Goal: Transaction & Acquisition: Purchase product/service

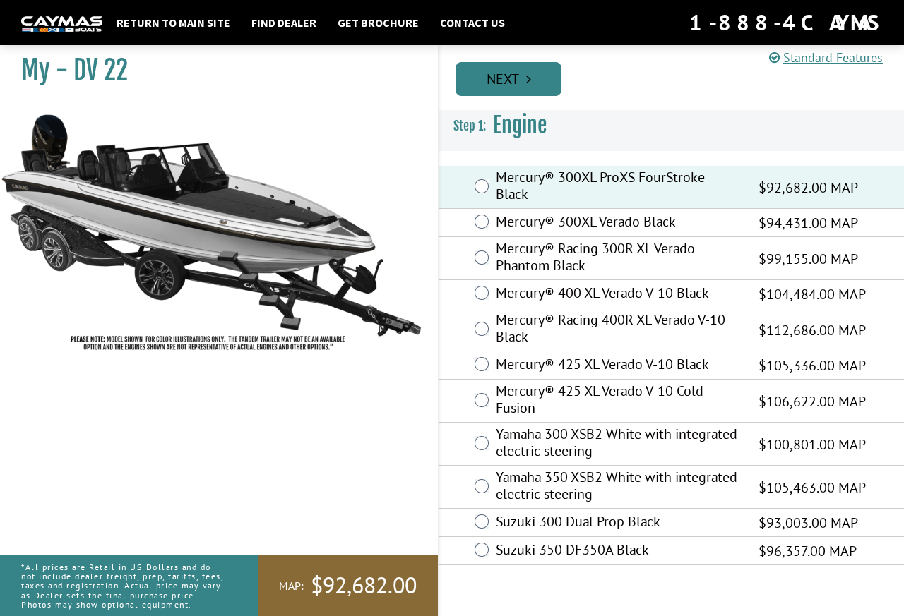
click at [505, 83] on link "Next" at bounding box center [508, 79] width 106 height 34
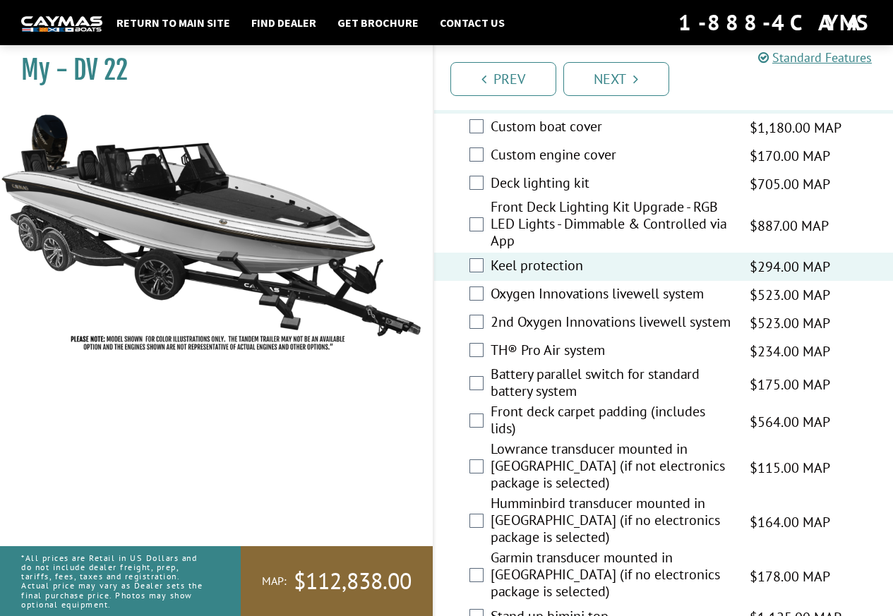
scroll to position [1977, 0]
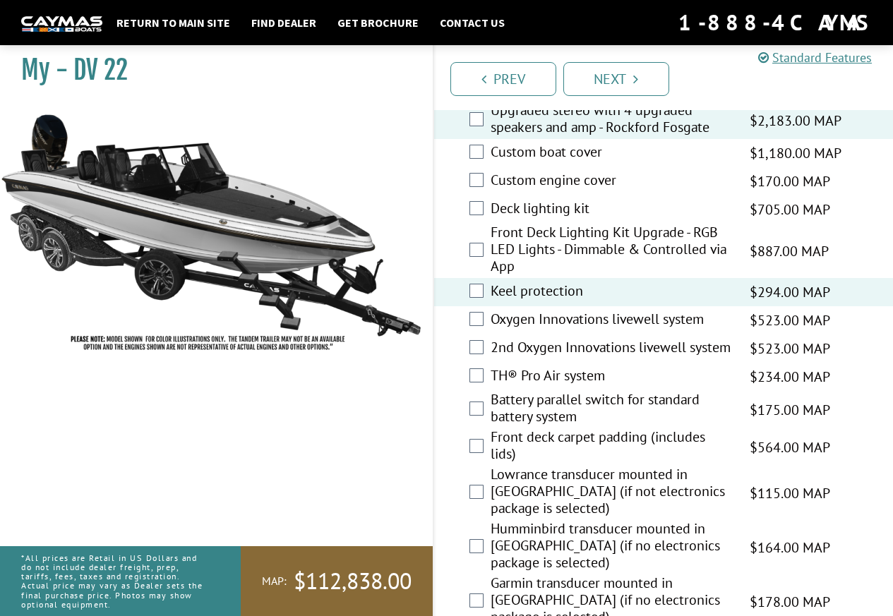
click at [484, 335] on div "Oxygen Innovations livewell system $523.00 MAP $618.00 MSRP" at bounding box center [664, 320] width 460 height 28
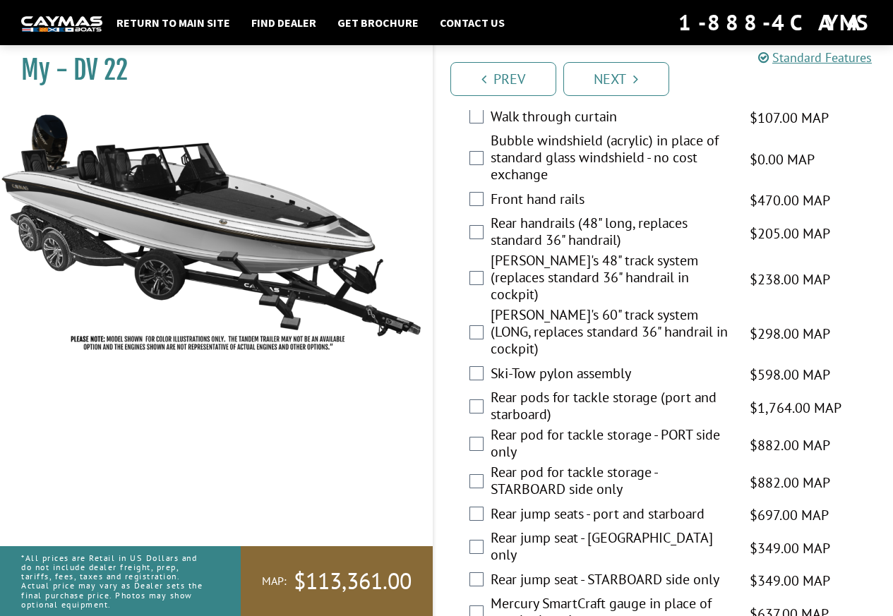
scroll to position [2612, 0]
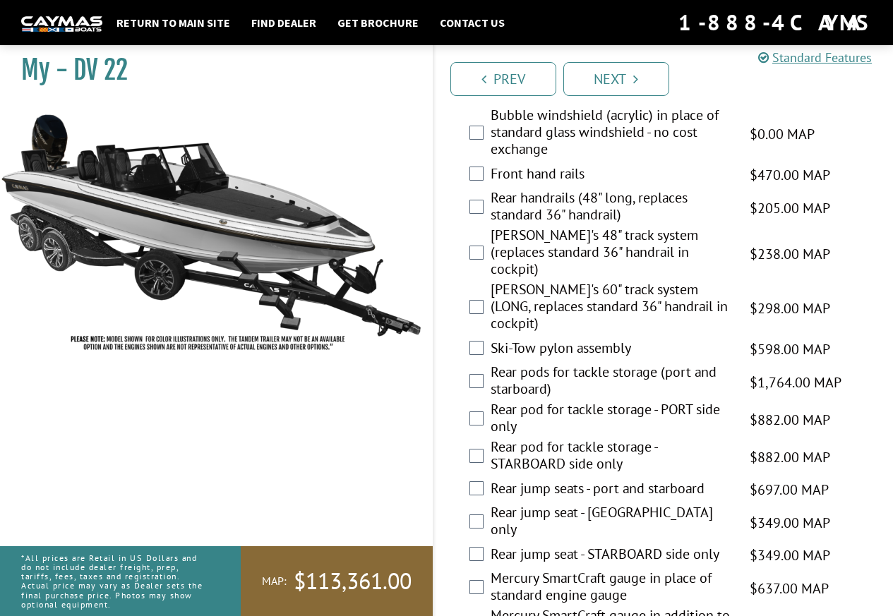
click at [484, 203] on div "Rear handrails (48" long, replaces standard 36" handrail) $205.00 MAP $243.00 M…" at bounding box center [664, 207] width 460 height 37
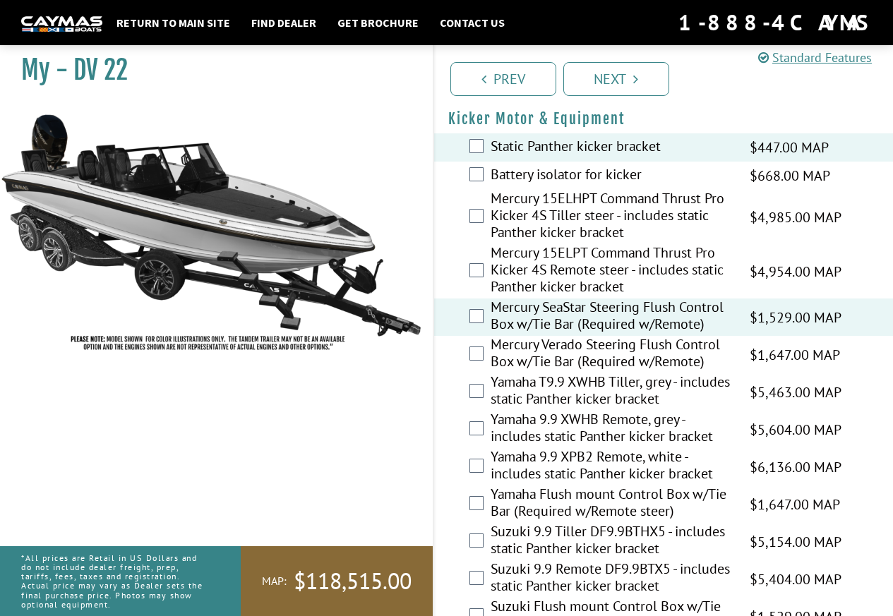
scroll to position [4066, 0]
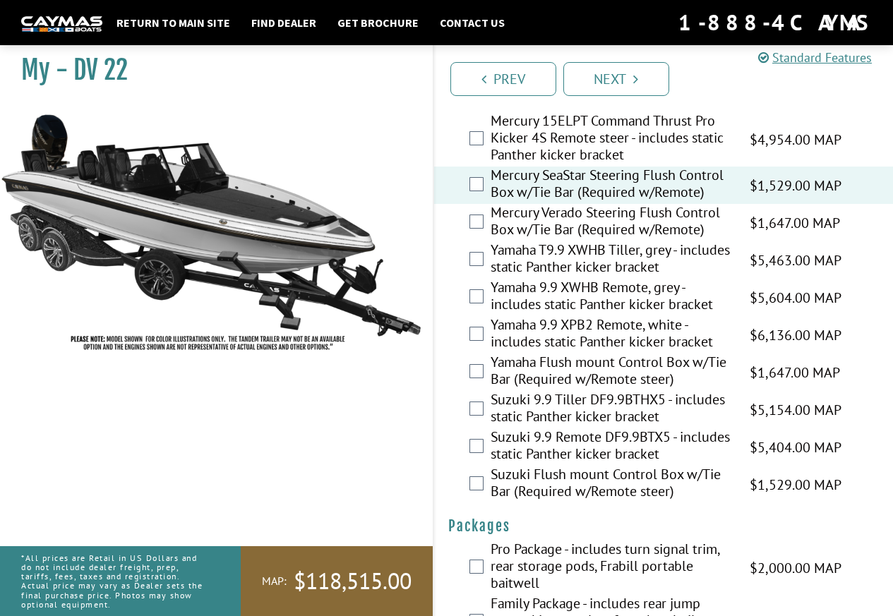
click at [359, 445] on div "My - DV 22" at bounding box center [209, 345] width 447 height 616
click at [622, 73] on link "Next" at bounding box center [616, 79] width 106 height 34
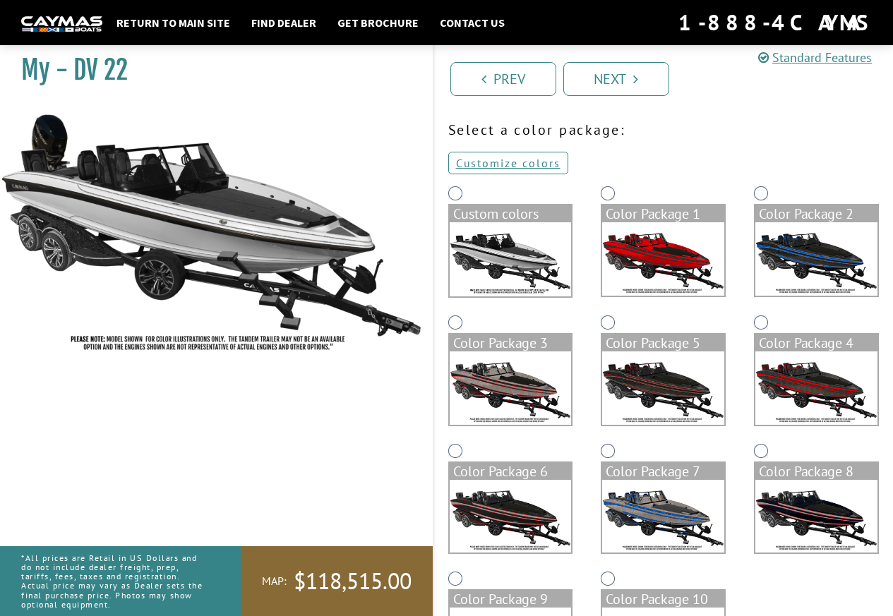
scroll to position [71, 0]
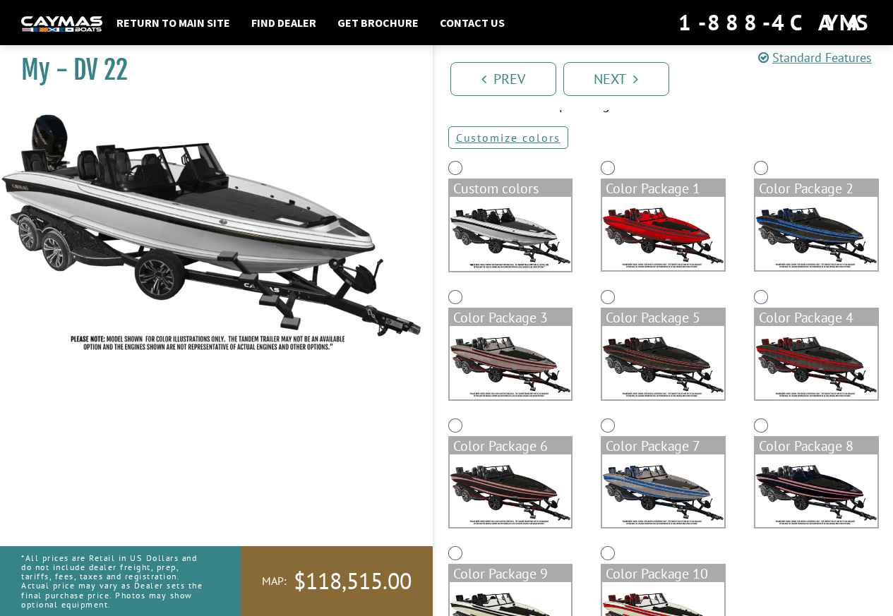
click at [654, 381] on img at bounding box center [663, 362] width 122 height 73
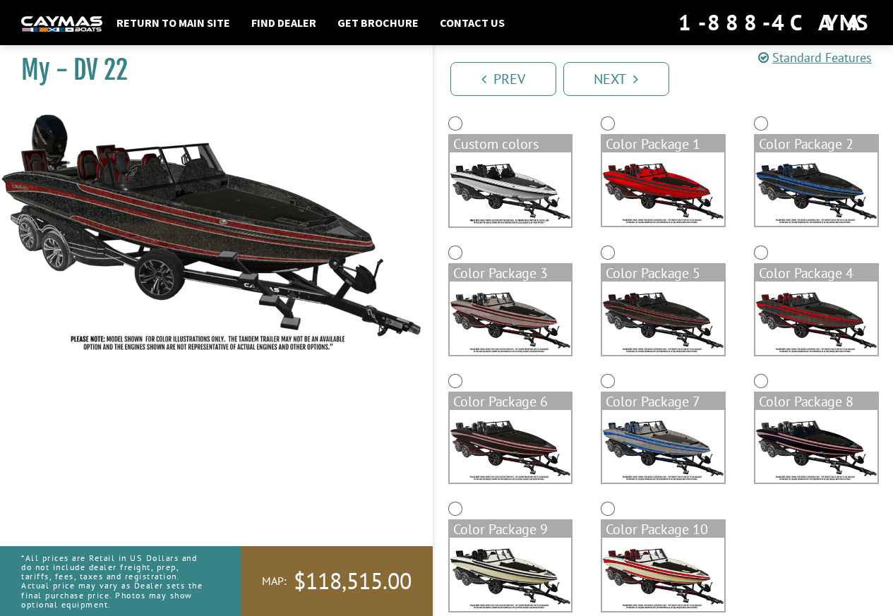
scroll to position [139, 0]
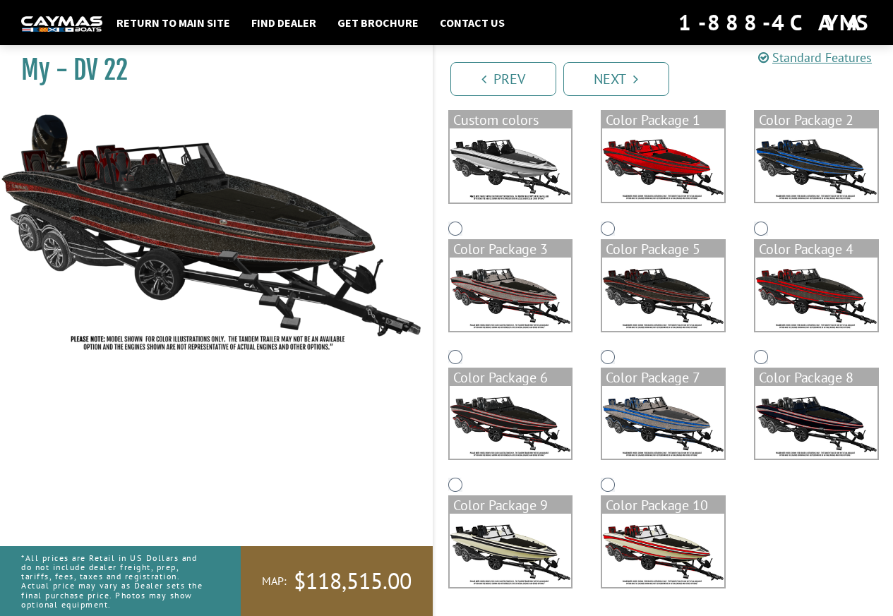
click at [659, 163] on img at bounding box center [663, 164] width 122 height 73
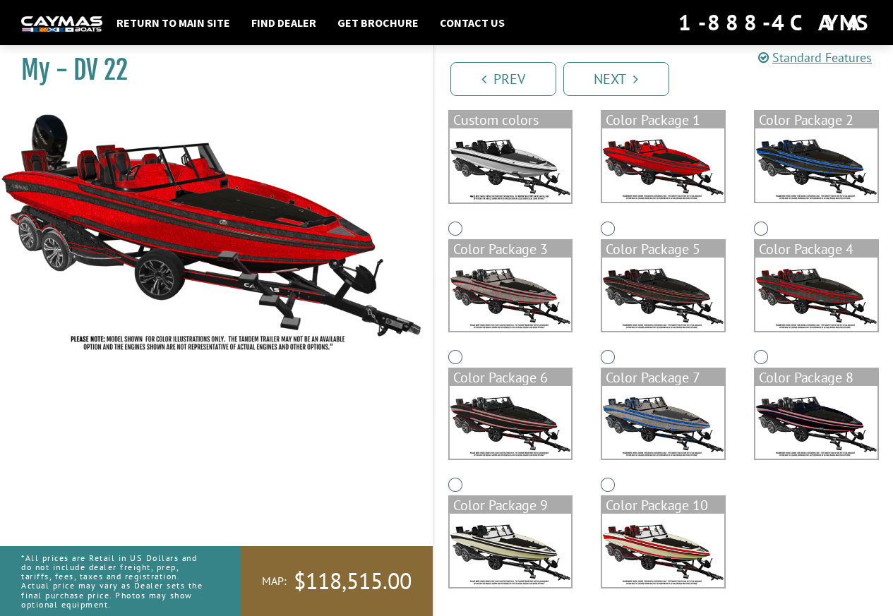
click at [792, 155] on img at bounding box center [816, 164] width 122 height 73
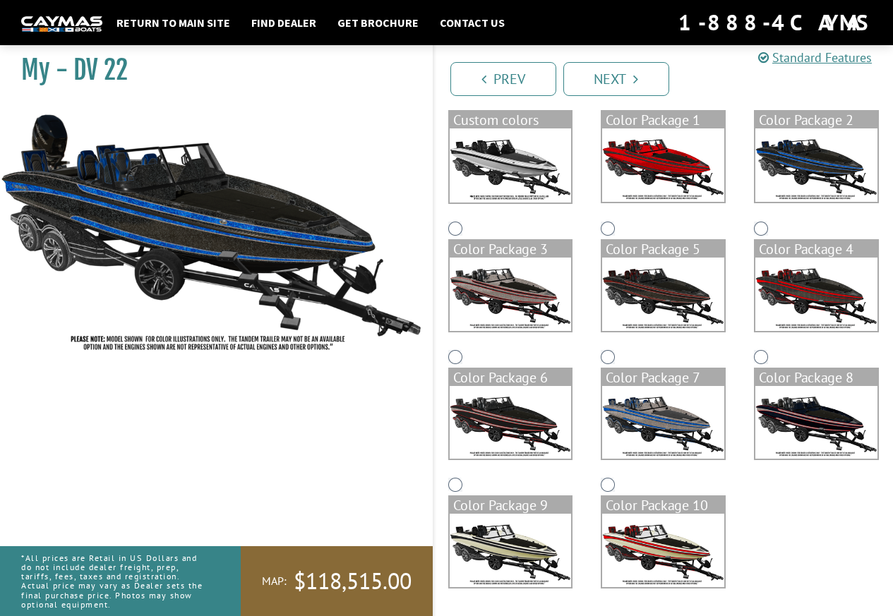
click at [489, 289] on img at bounding box center [511, 294] width 122 height 73
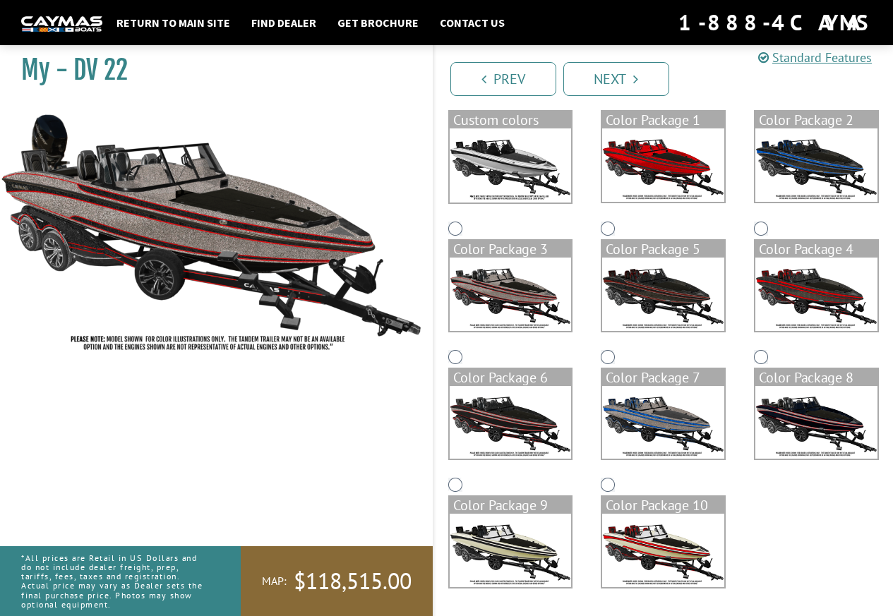
click at [653, 289] on img at bounding box center [663, 294] width 122 height 73
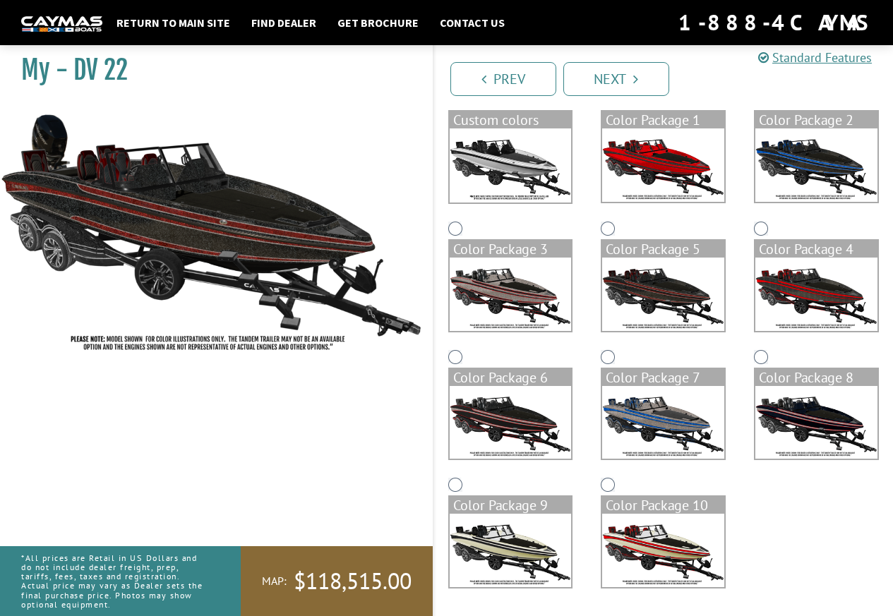
click at [820, 294] on img at bounding box center [816, 294] width 122 height 73
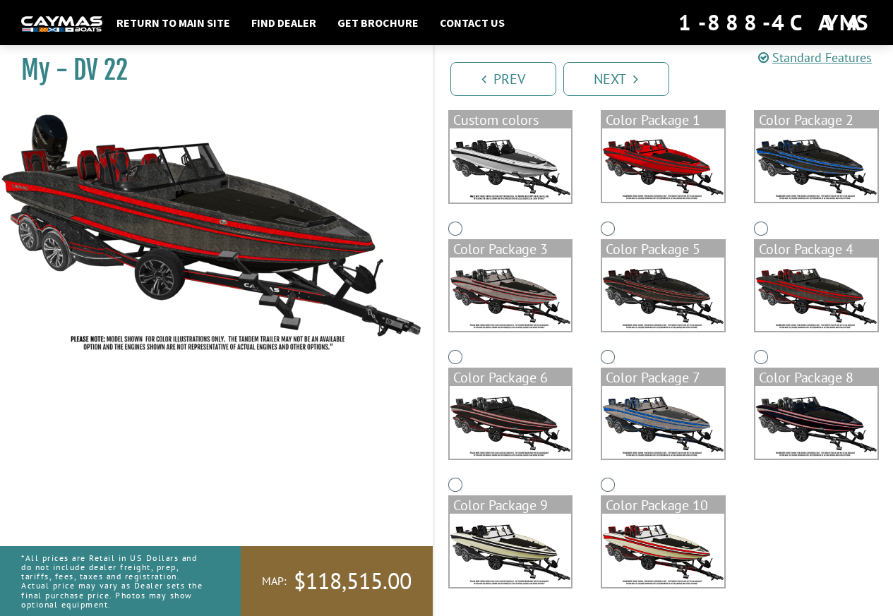
click at [492, 417] on img at bounding box center [511, 422] width 122 height 73
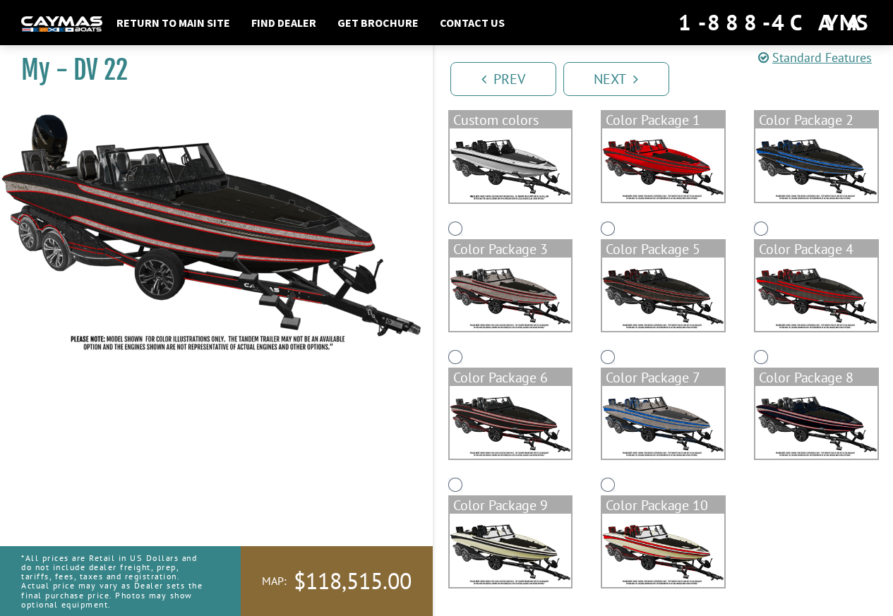
click at [659, 416] on img at bounding box center [663, 422] width 122 height 73
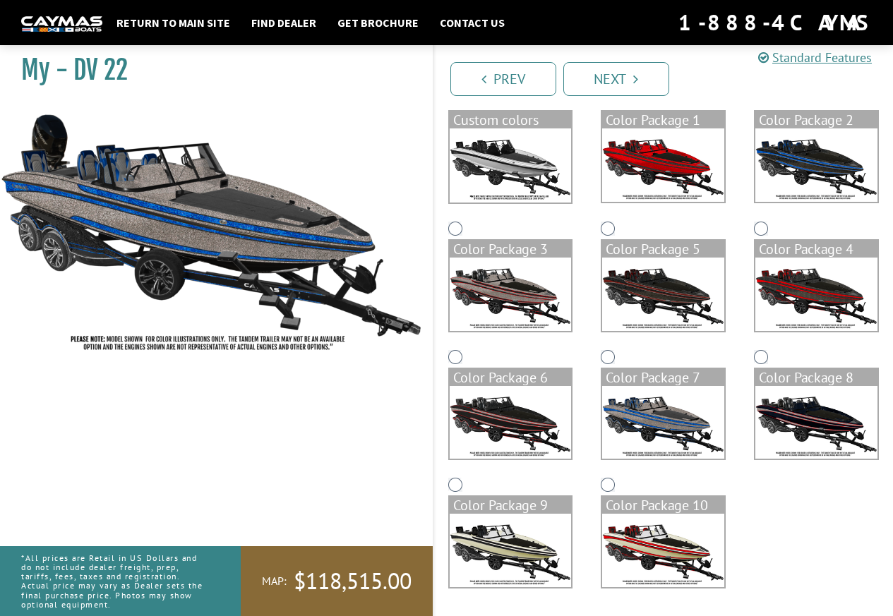
click at [803, 417] on img at bounding box center [816, 422] width 122 height 73
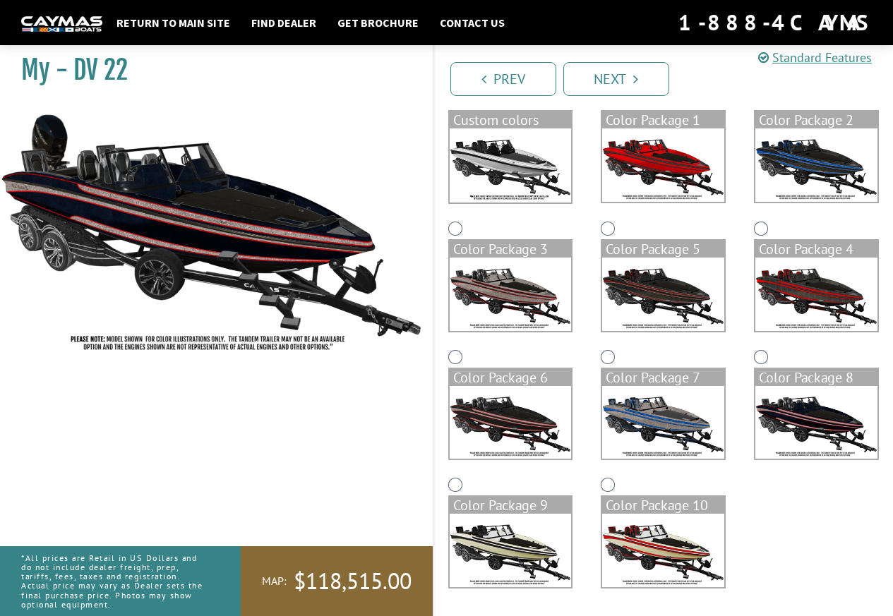
click at [515, 541] on img at bounding box center [511, 550] width 122 height 73
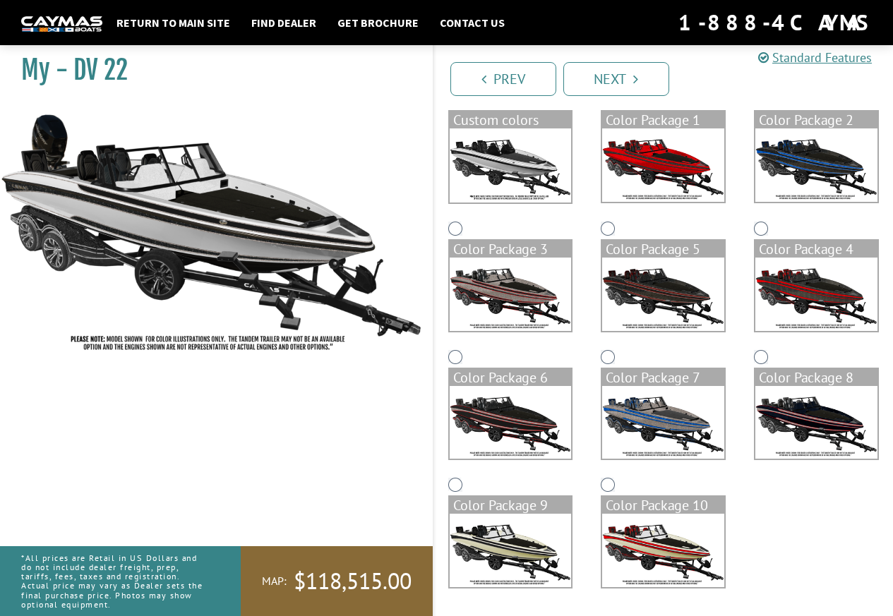
click at [654, 550] on img at bounding box center [663, 550] width 122 height 73
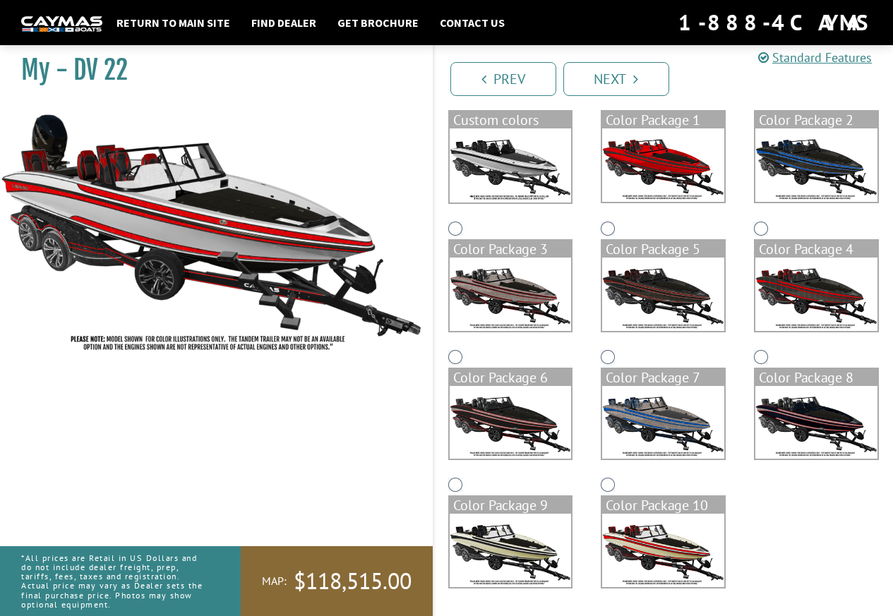
click at [818, 279] on img at bounding box center [816, 294] width 122 height 73
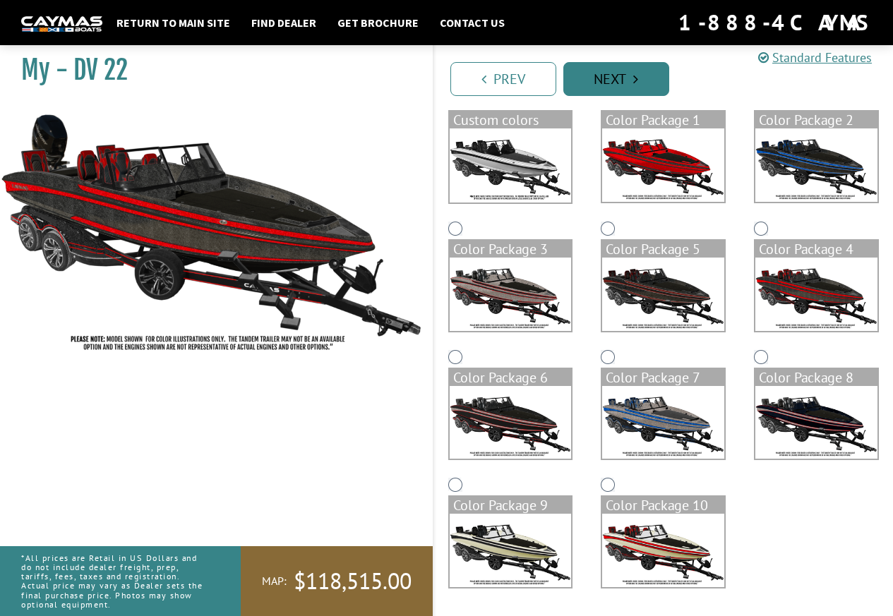
click at [616, 73] on link "Next" at bounding box center [616, 79] width 106 height 34
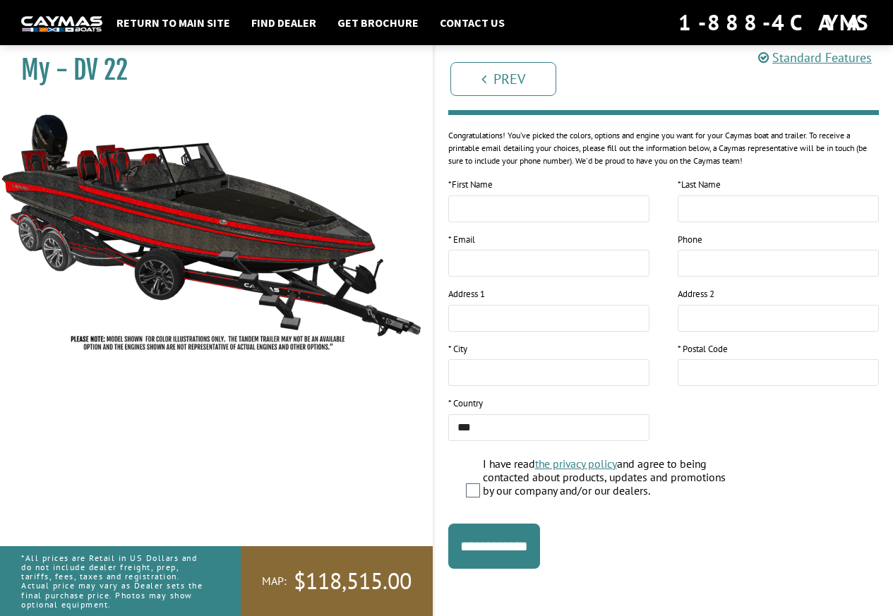
scroll to position [164, 0]
click at [287, 455] on div "My - DV 22" at bounding box center [209, 345] width 447 height 616
click at [485, 494] on label "I have read the privacy policy and agree to being contacted about products, upd…" at bounding box center [607, 479] width 248 height 44
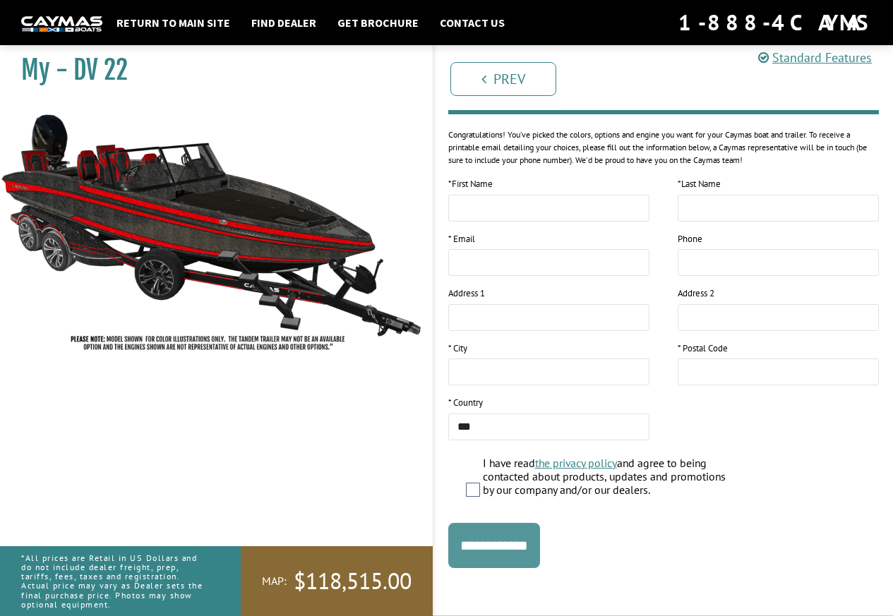
click at [515, 546] on input "**********" at bounding box center [494, 545] width 92 height 45
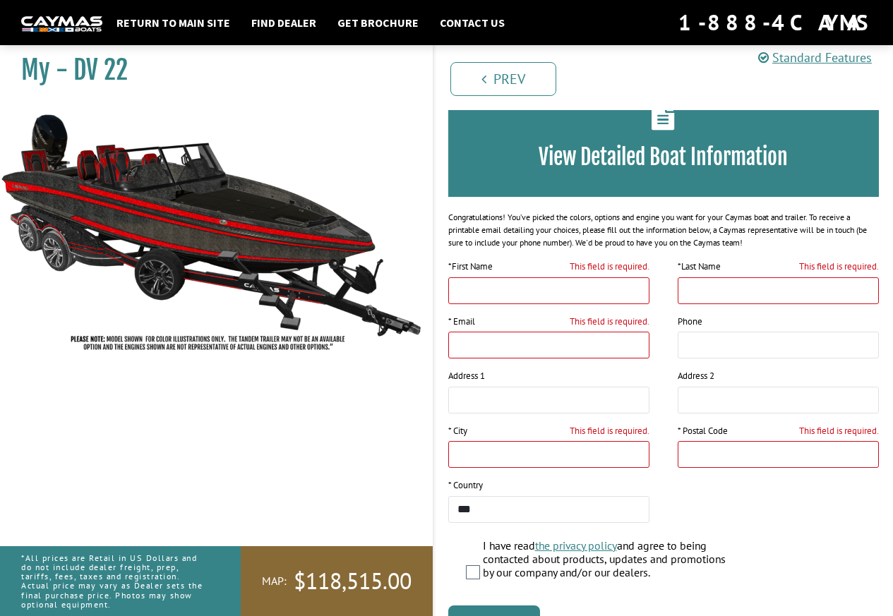
scroll to position [71, 0]
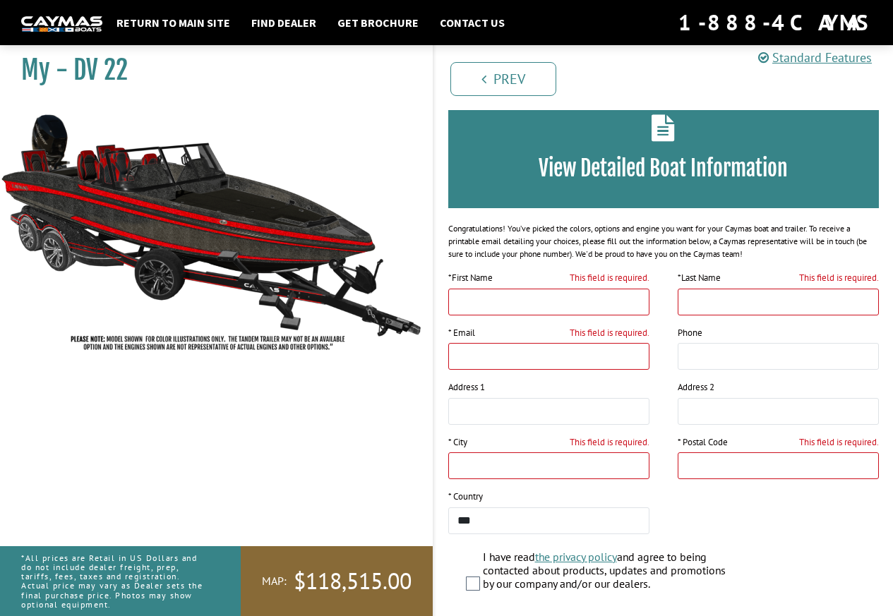
click at [501, 299] on input "This field is required." at bounding box center [548, 302] width 201 height 27
type input "****"
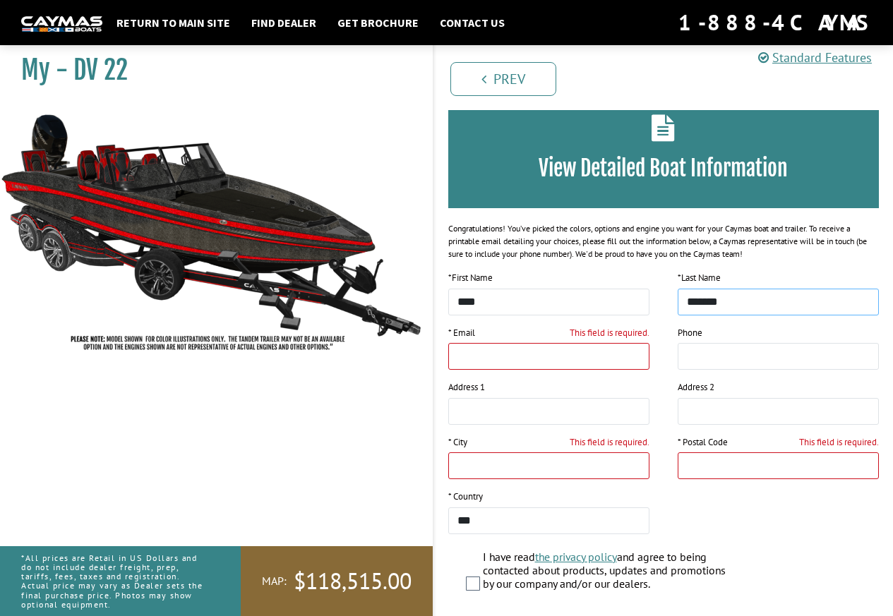
type input "*******"
type input "**********"
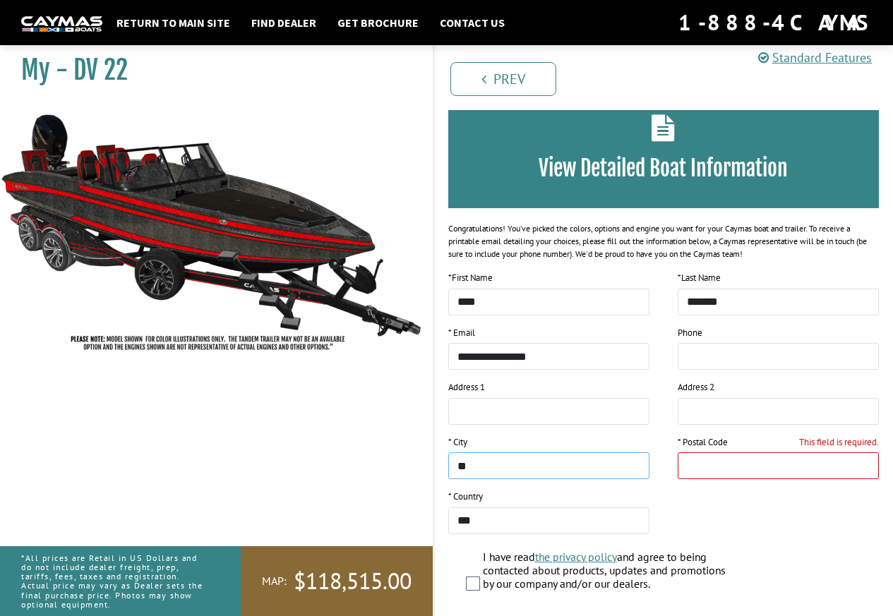
type input "*"
type input "*********"
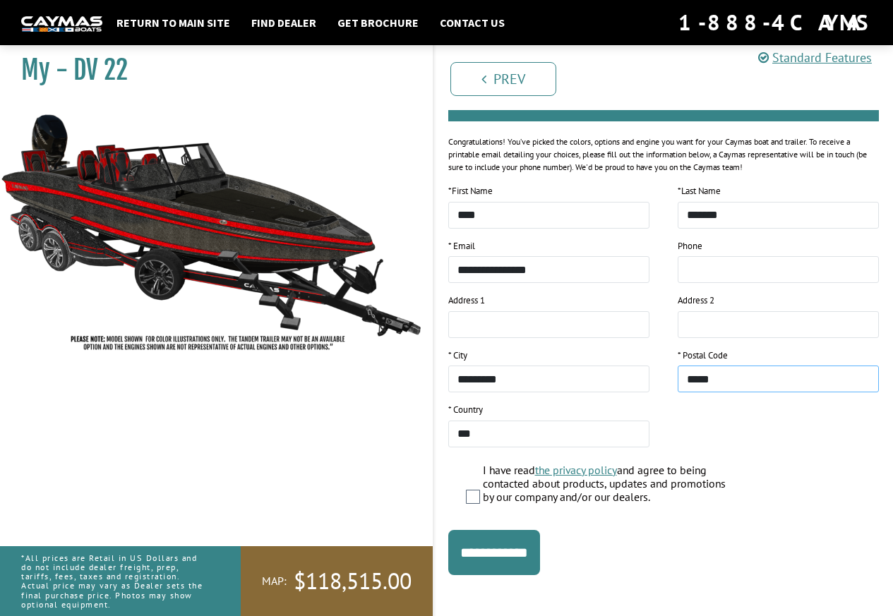
scroll to position [164, 0]
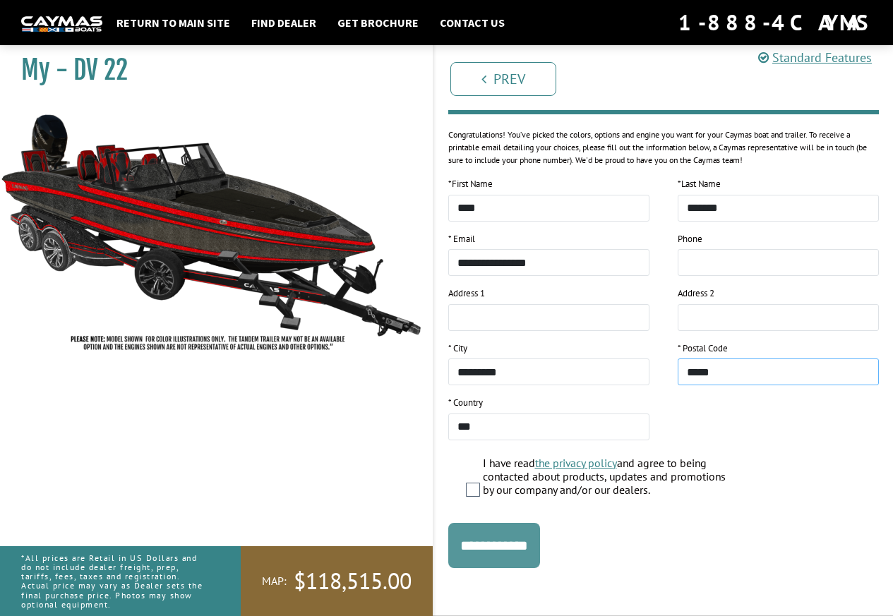
type input "*****"
click at [491, 552] on input "**********" at bounding box center [494, 545] width 92 height 45
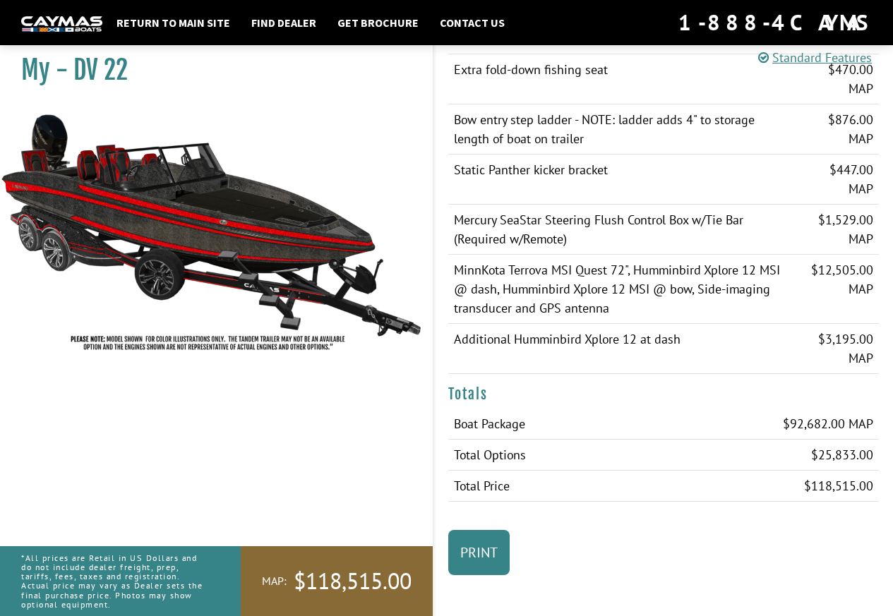
scroll to position [1372, 0]
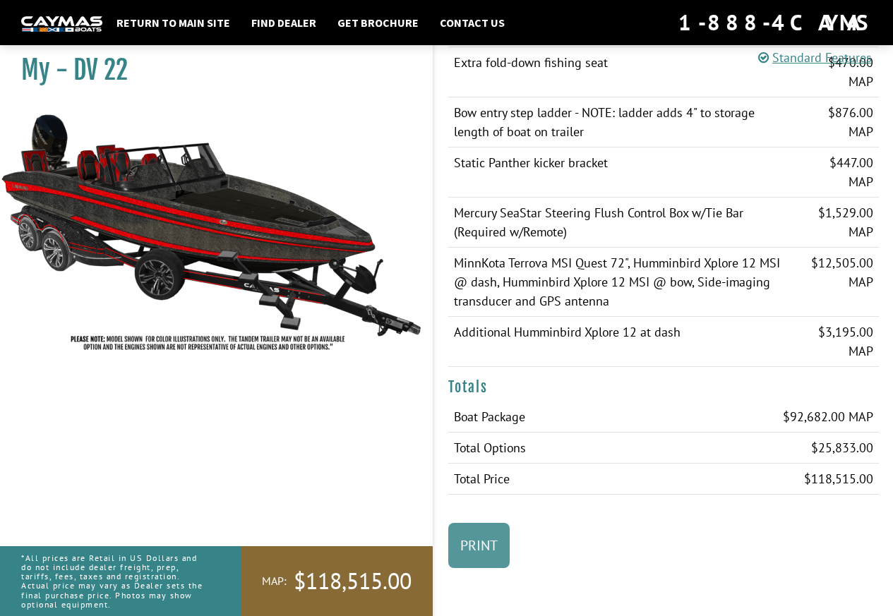
click at [468, 551] on link "Print" at bounding box center [478, 545] width 61 height 45
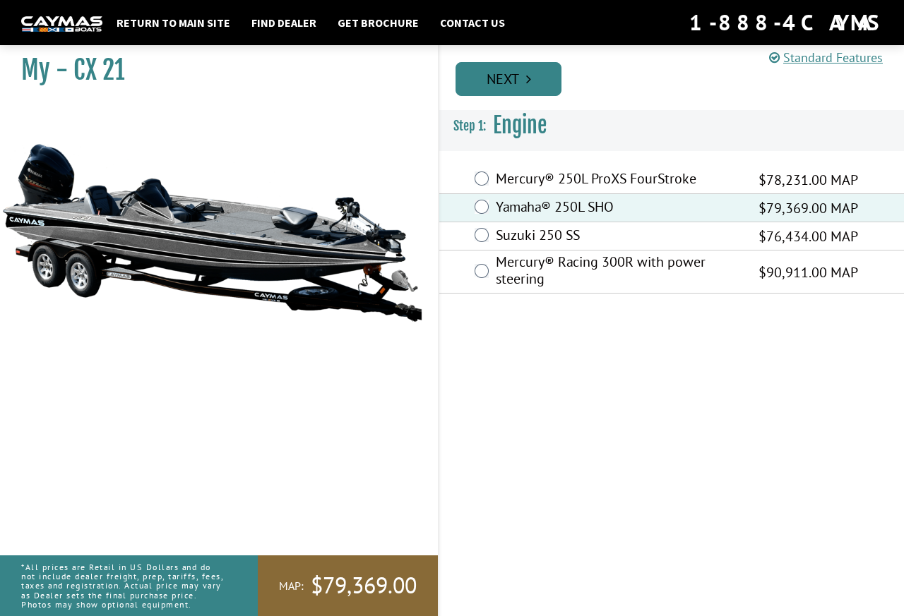
click at [516, 78] on link "Next" at bounding box center [508, 79] width 106 height 34
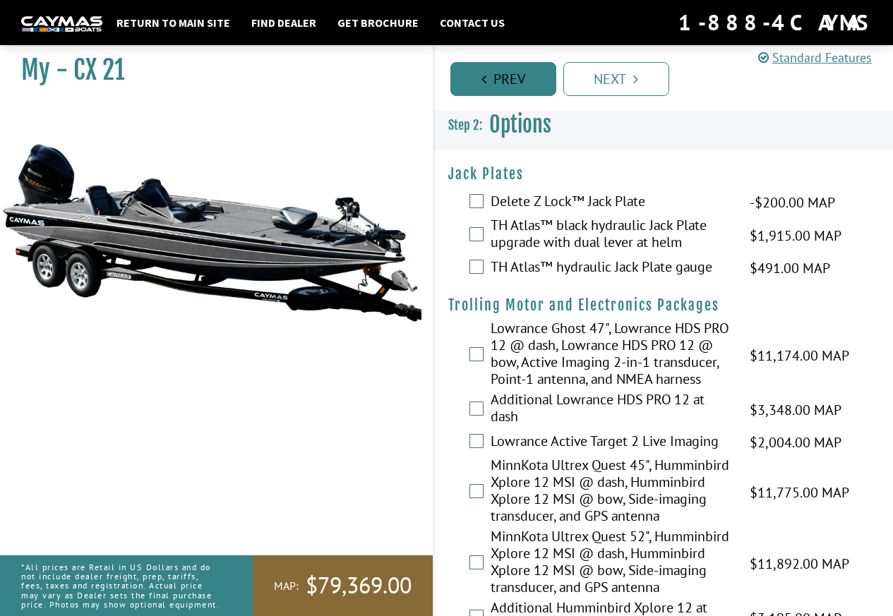
click at [513, 89] on link "Prev" at bounding box center [503, 79] width 106 height 34
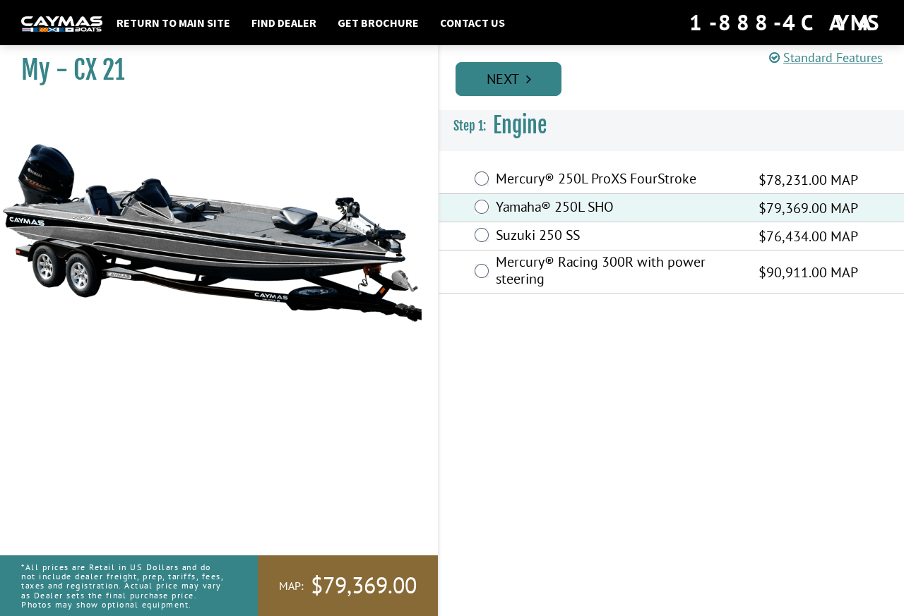
click at [538, 89] on link "Next" at bounding box center [508, 79] width 106 height 34
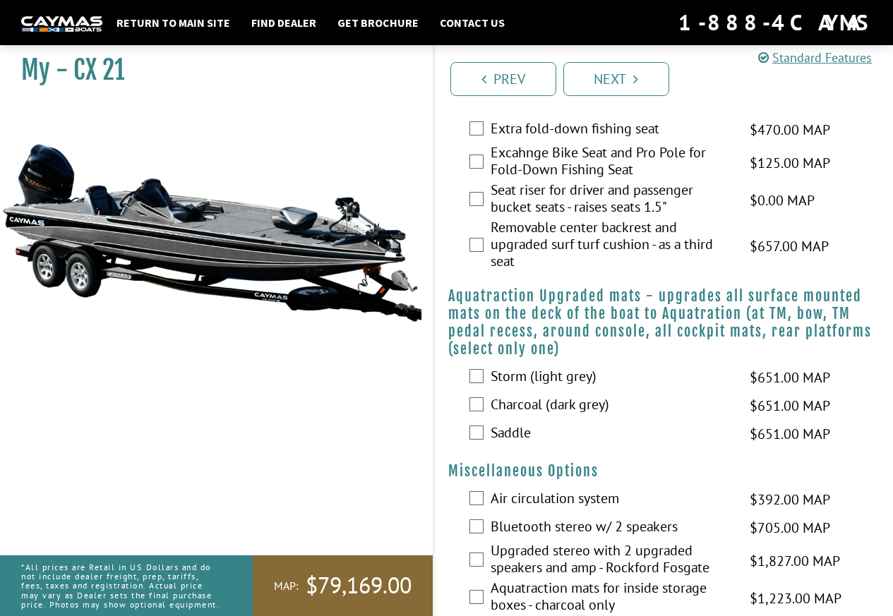
scroll to position [1130, 0]
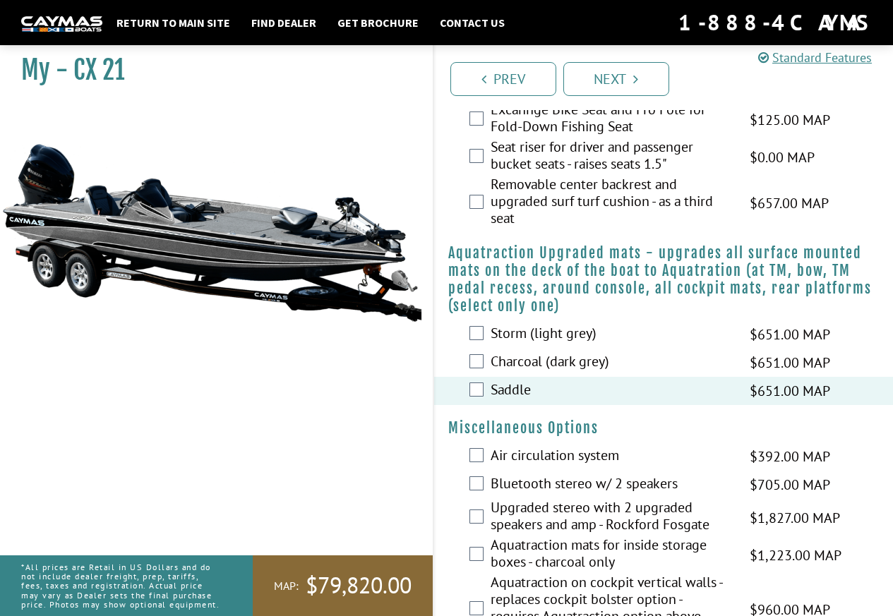
click at [484, 334] on div "Storm (light grey) $651.00 MAP $769.00 MSRP" at bounding box center [664, 335] width 460 height 28
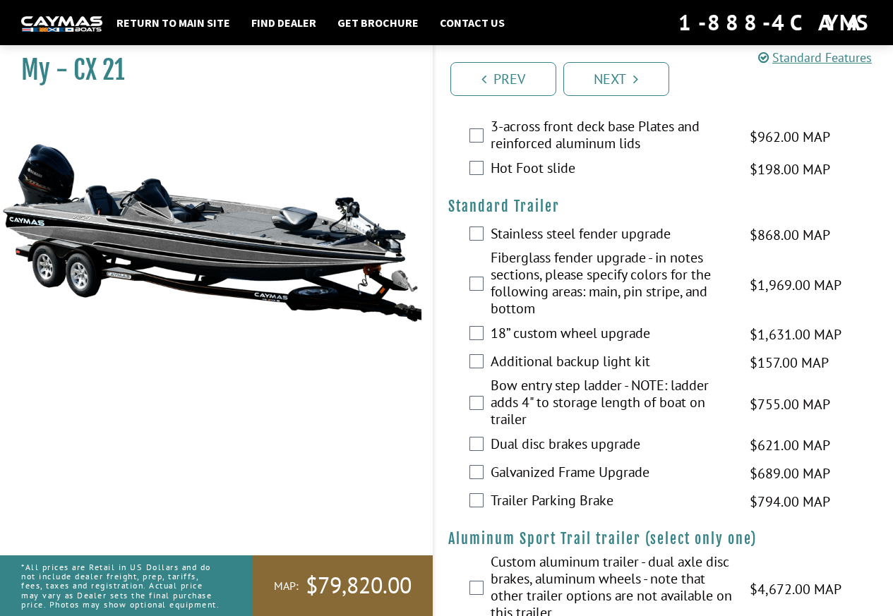
scroll to position [2310, 0]
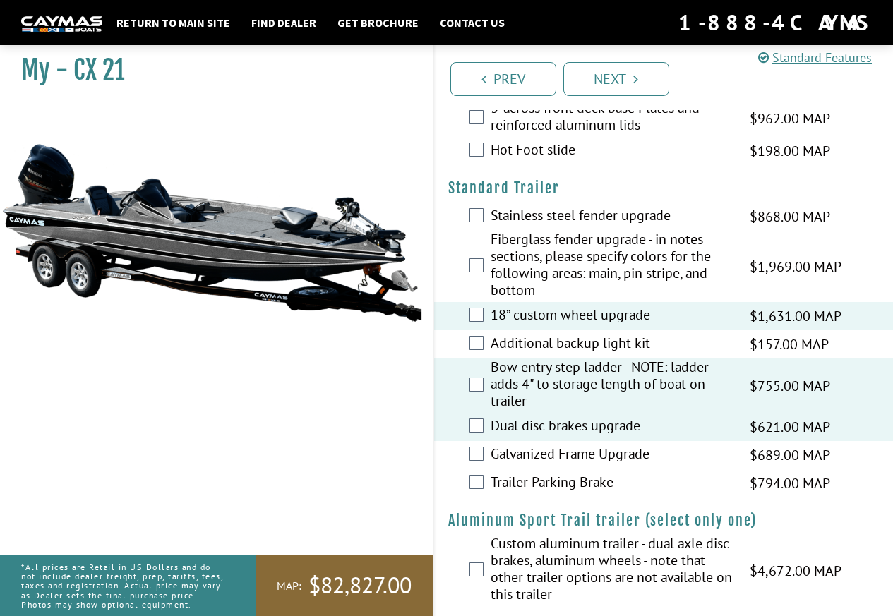
click at [488, 246] on div "Fiberglass fender upgrade - in notes sections, please specify colors for the fo…" at bounding box center [664, 266] width 460 height 71
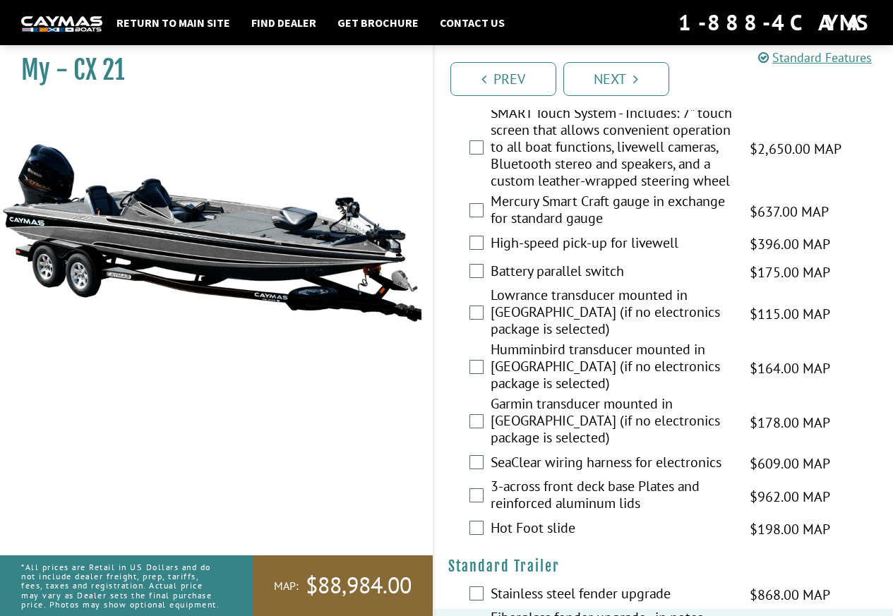
scroll to position [1957, 0]
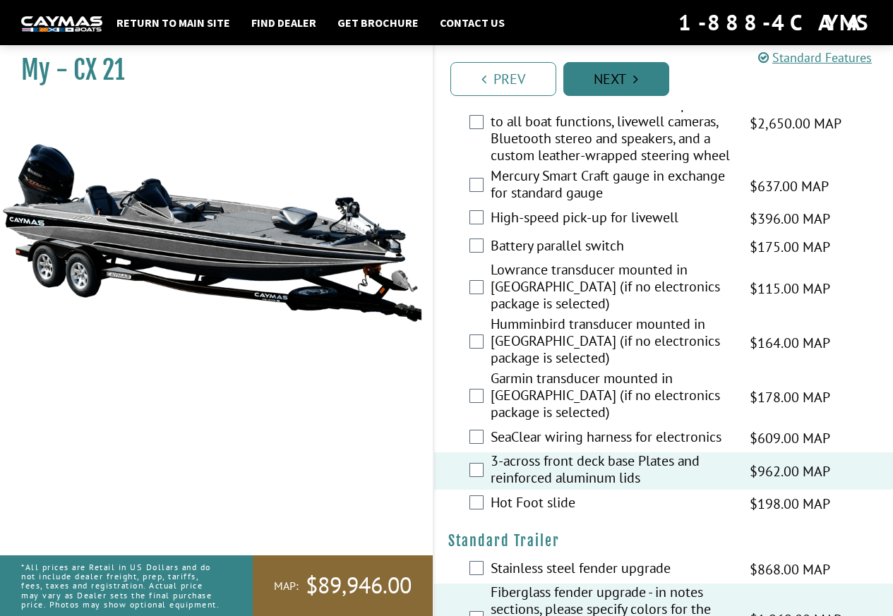
click at [599, 85] on link "Next" at bounding box center [616, 79] width 106 height 34
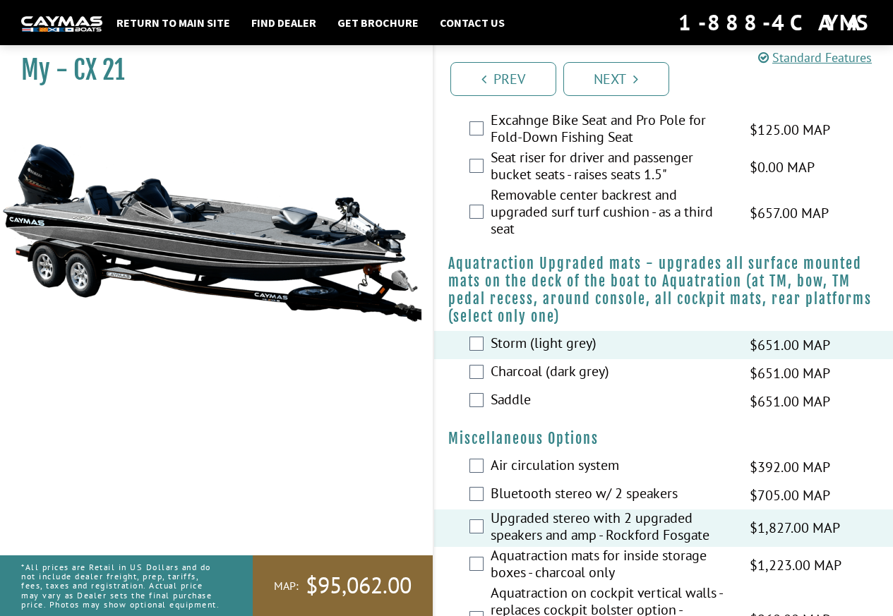
scroll to position [1151, 0]
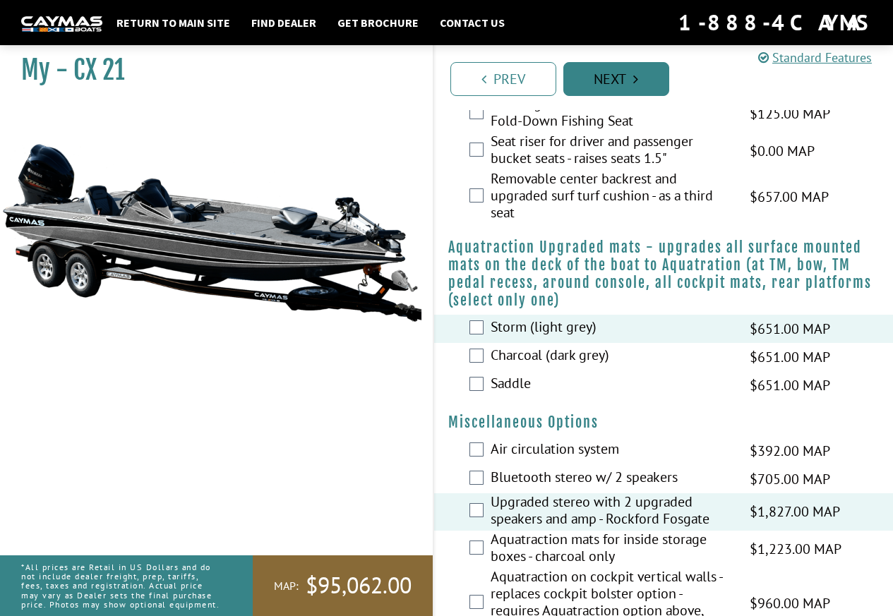
click at [608, 84] on link "Next" at bounding box center [616, 79] width 106 height 34
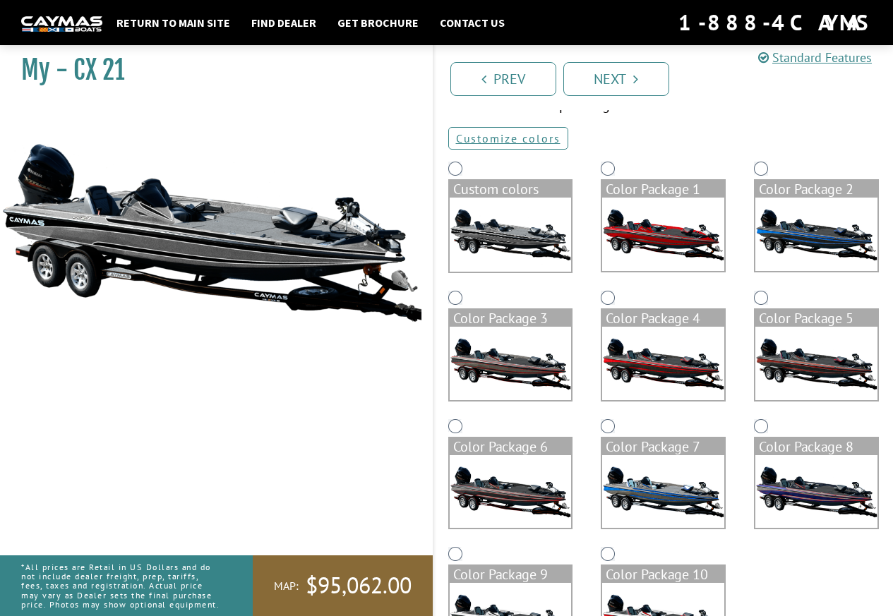
scroll to position [0, 0]
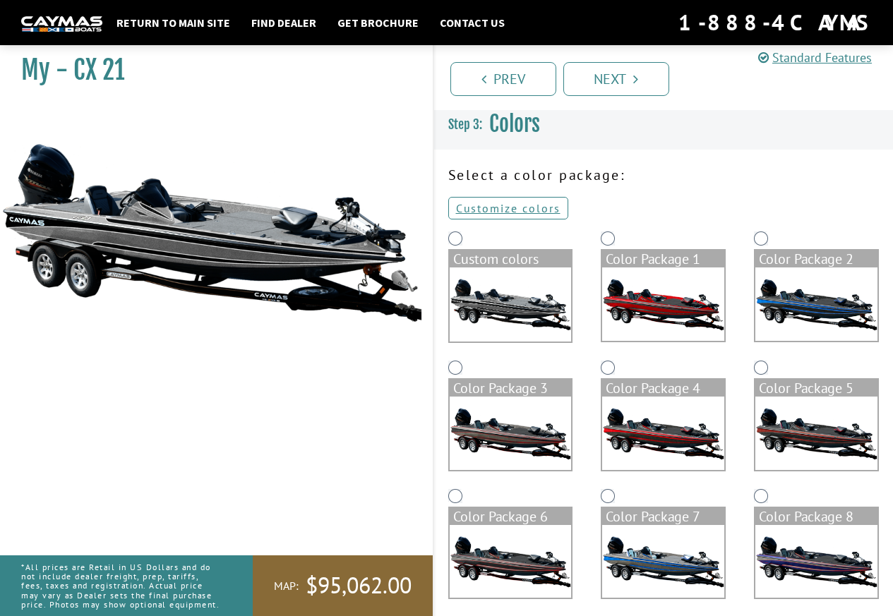
click at [663, 311] on img at bounding box center [663, 304] width 122 height 73
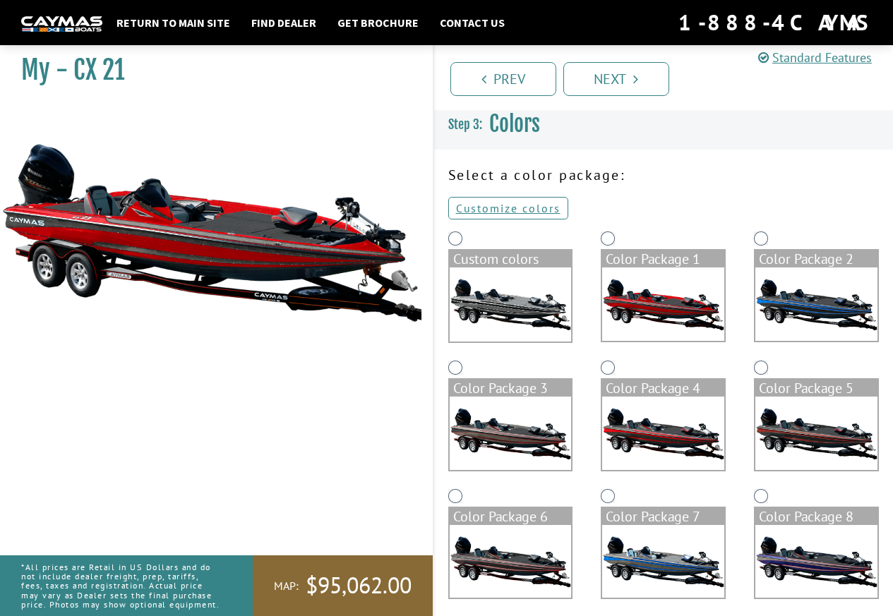
click at [674, 404] on img at bounding box center [663, 433] width 122 height 73
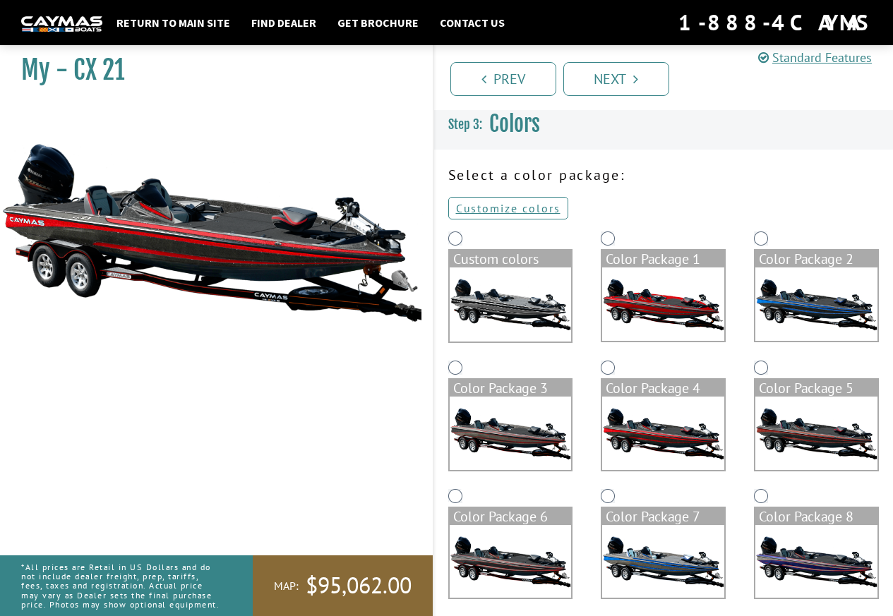
click at [801, 322] on img at bounding box center [816, 304] width 122 height 73
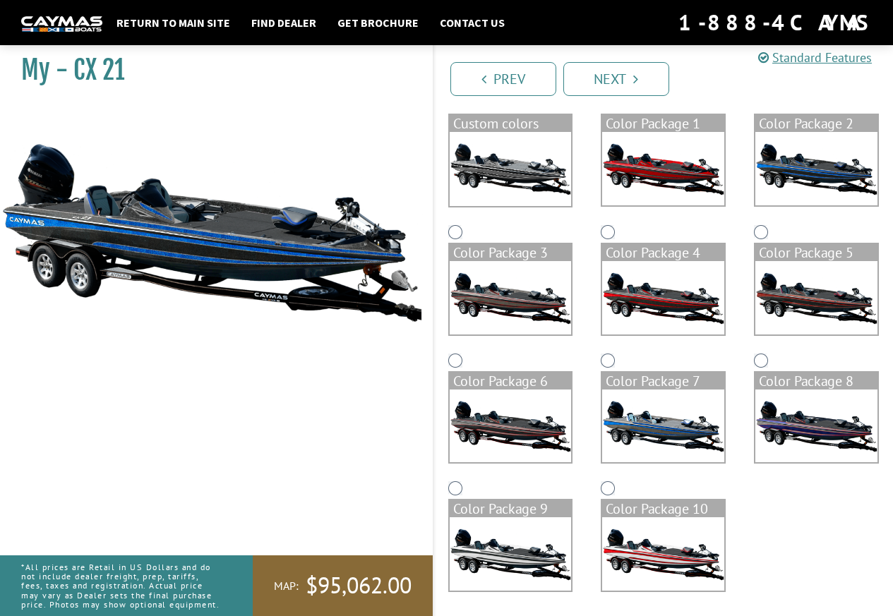
scroll to position [139, 0]
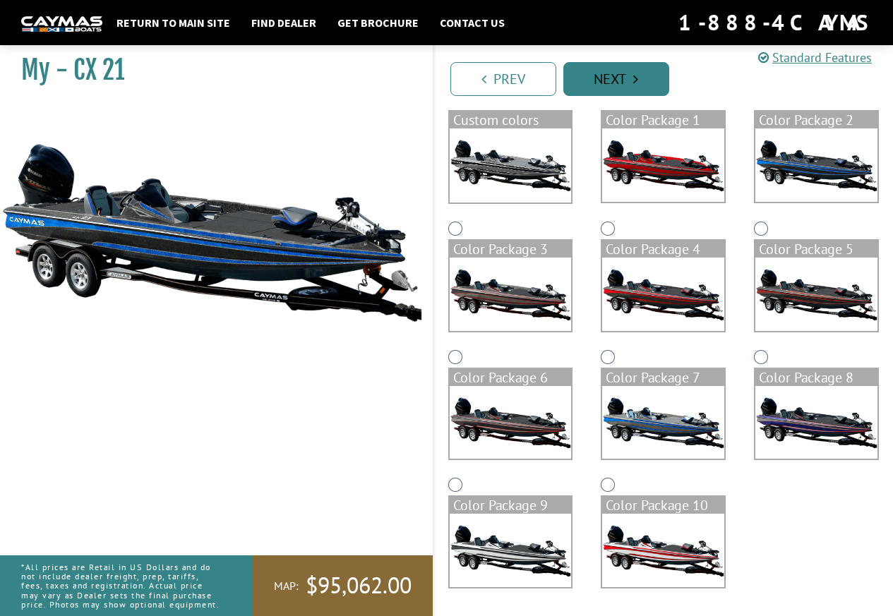
click at [601, 88] on link "Next" at bounding box center [616, 79] width 106 height 34
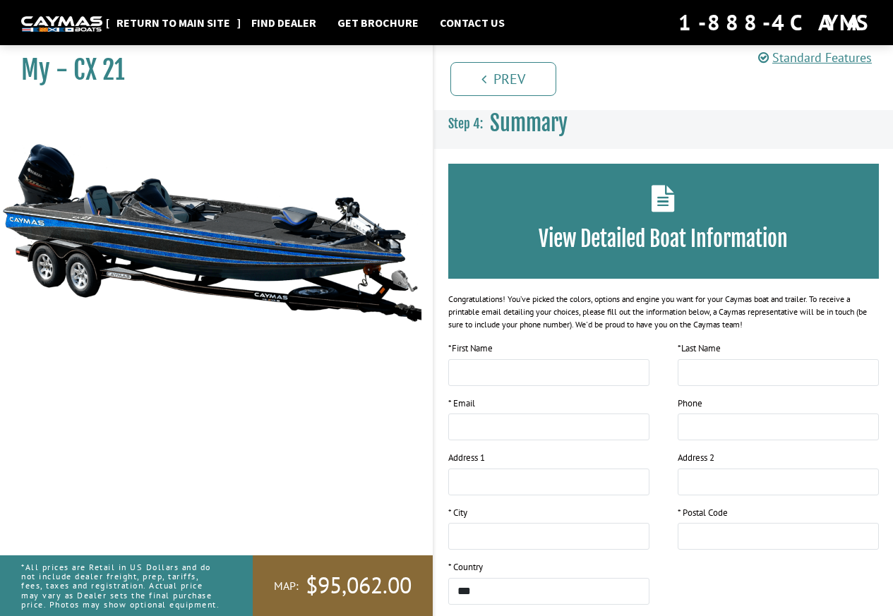
click at [179, 21] on link "Return to main site" at bounding box center [173, 22] width 128 height 18
